Goal: Task Accomplishment & Management: Use online tool/utility

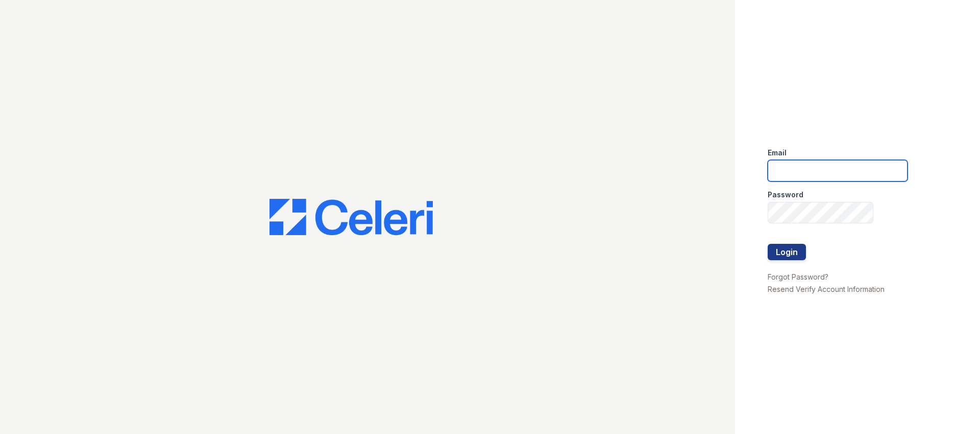
click at [800, 179] on input "email" at bounding box center [838, 170] width 140 height 21
type input "[EMAIL_ADDRESS][DOMAIN_NAME]"
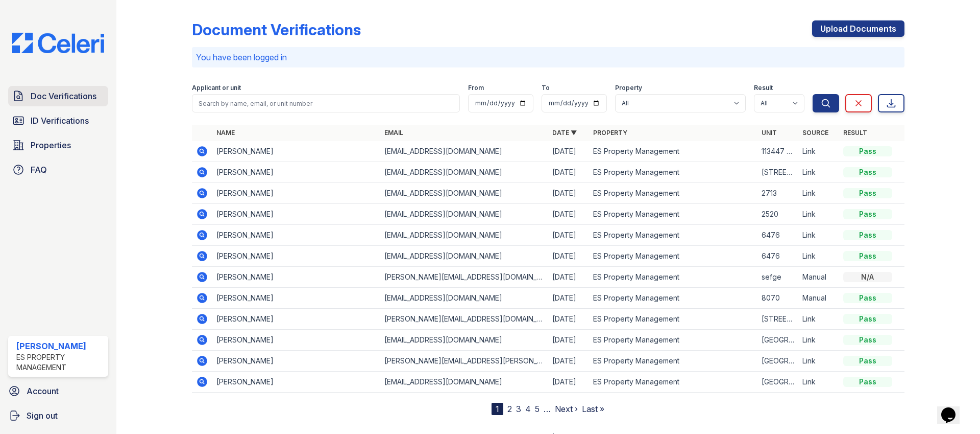
click at [59, 98] on span "Doc Verifications" at bounding box center [64, 96] width 66 height 12
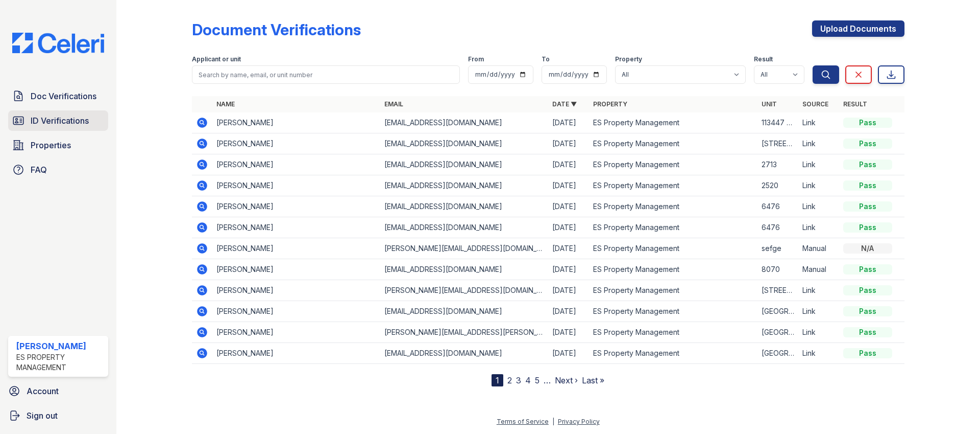
click at [67, 116] on span "ID Verifications" at bounding box center [60, 120] width 58 height 12
